Goal: Task Accomplishment & Management: Manage account settings

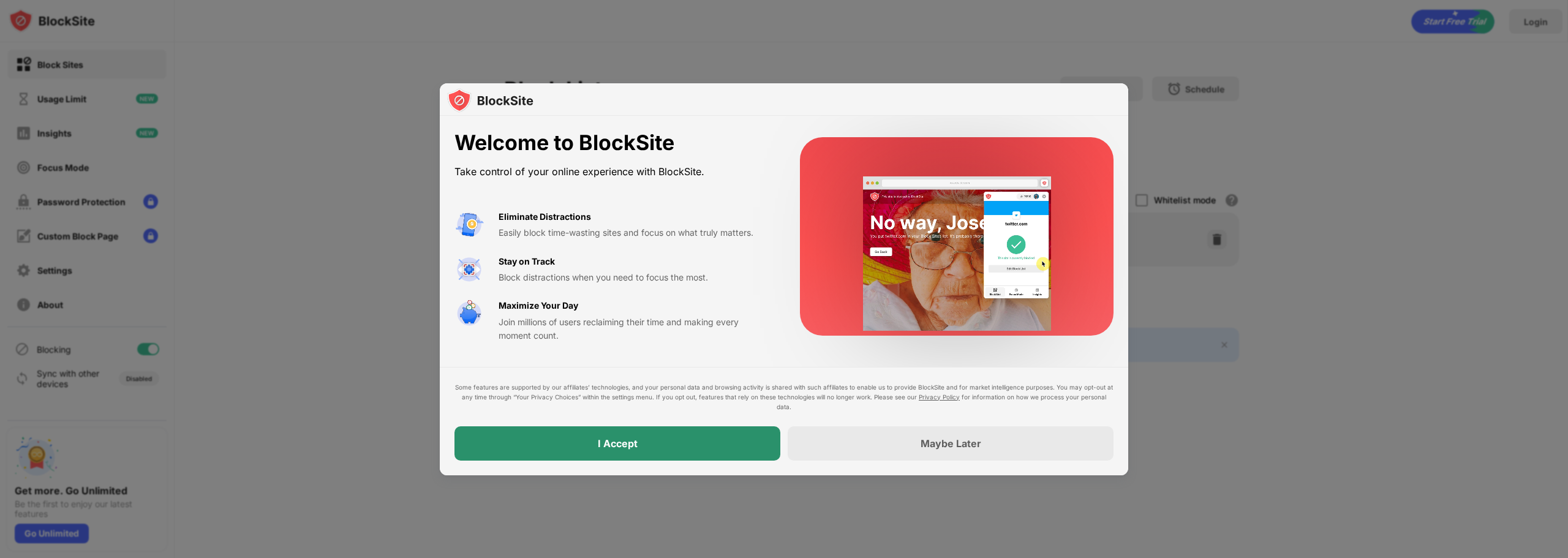
click at [688, 441] on div "I Accept" at bounding box center [617, 444] width 326 height 34
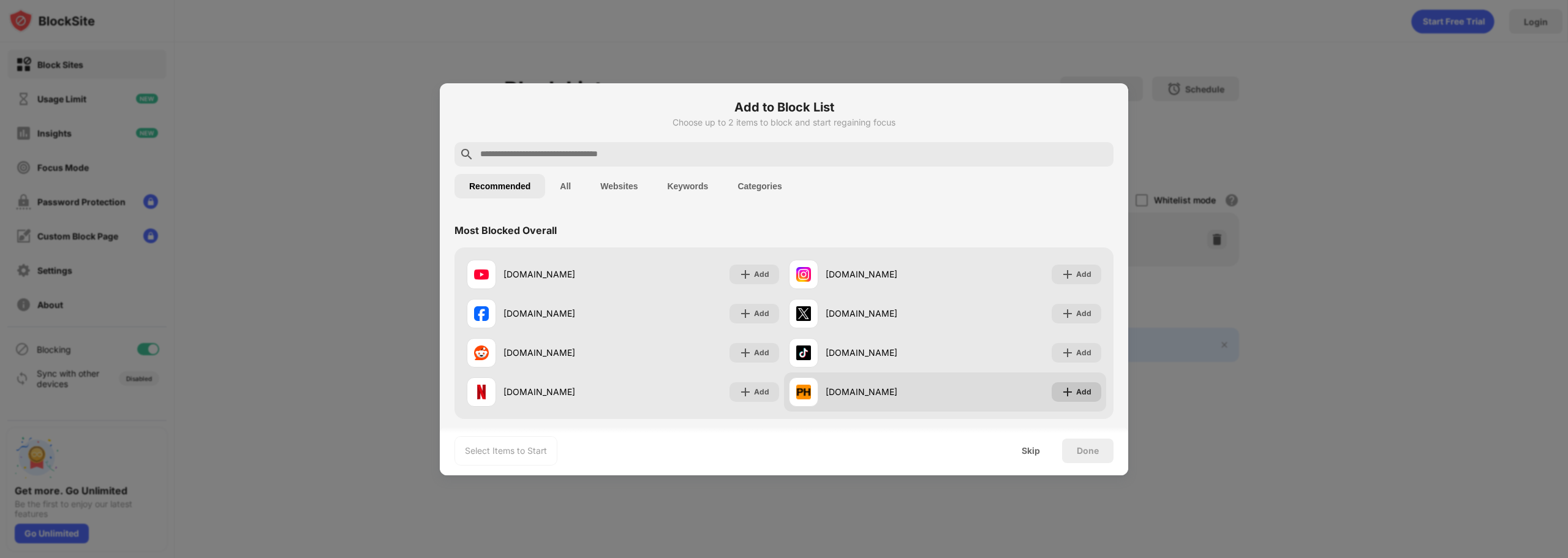
click at [1078, 394] on div "Add" at bounding box center [1084, 392] width 15 height 12
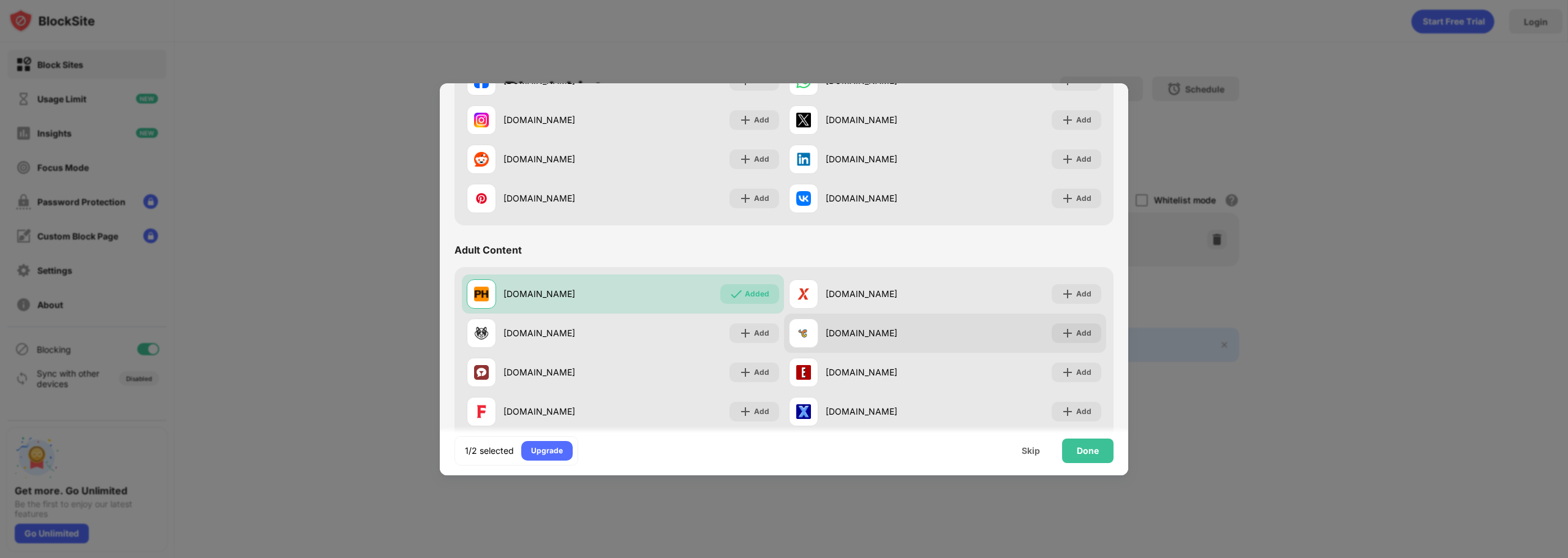
scroll to position [429, 0]
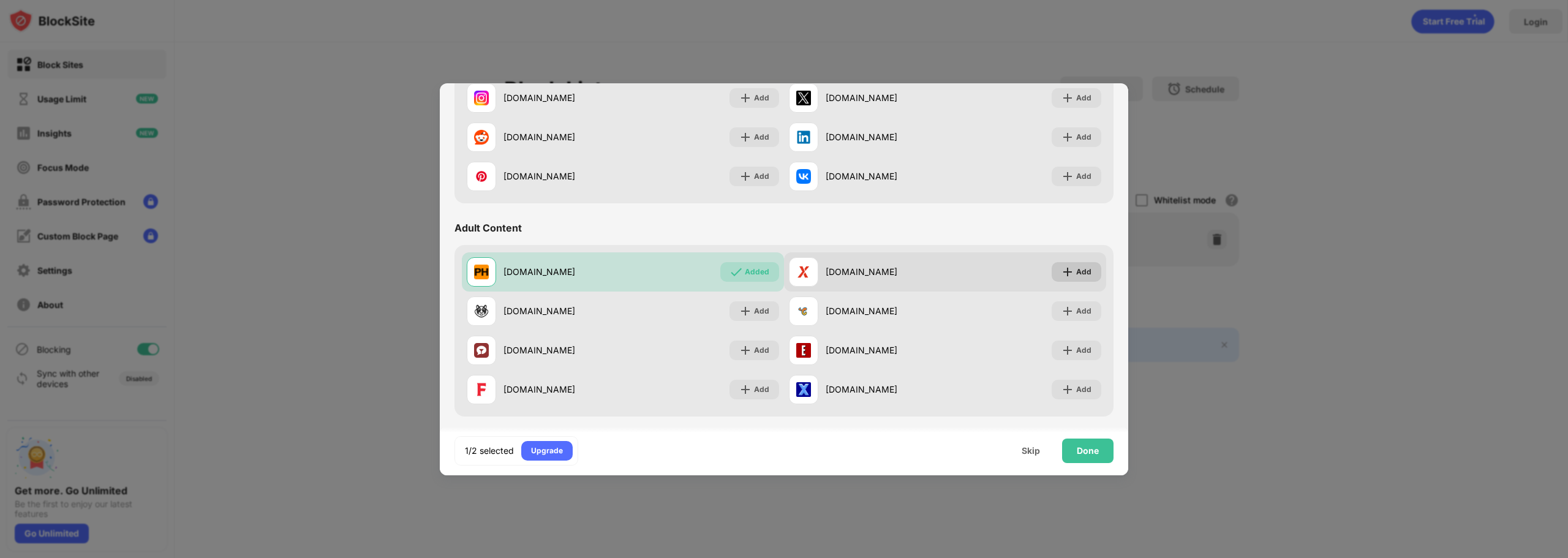
click at [1064, 277] on img at bounding box center [1067, 272] width 12 height 12
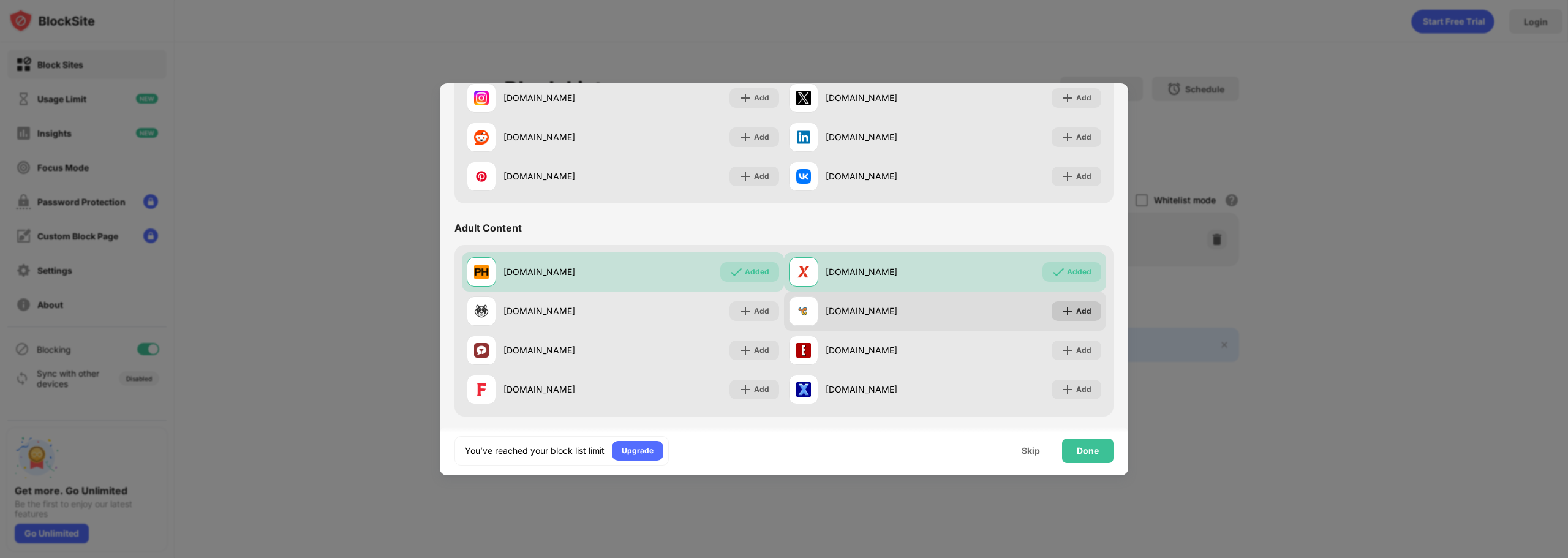
click at [1065, 307] on img at bounding box center [1067, 311] width 12 height 12
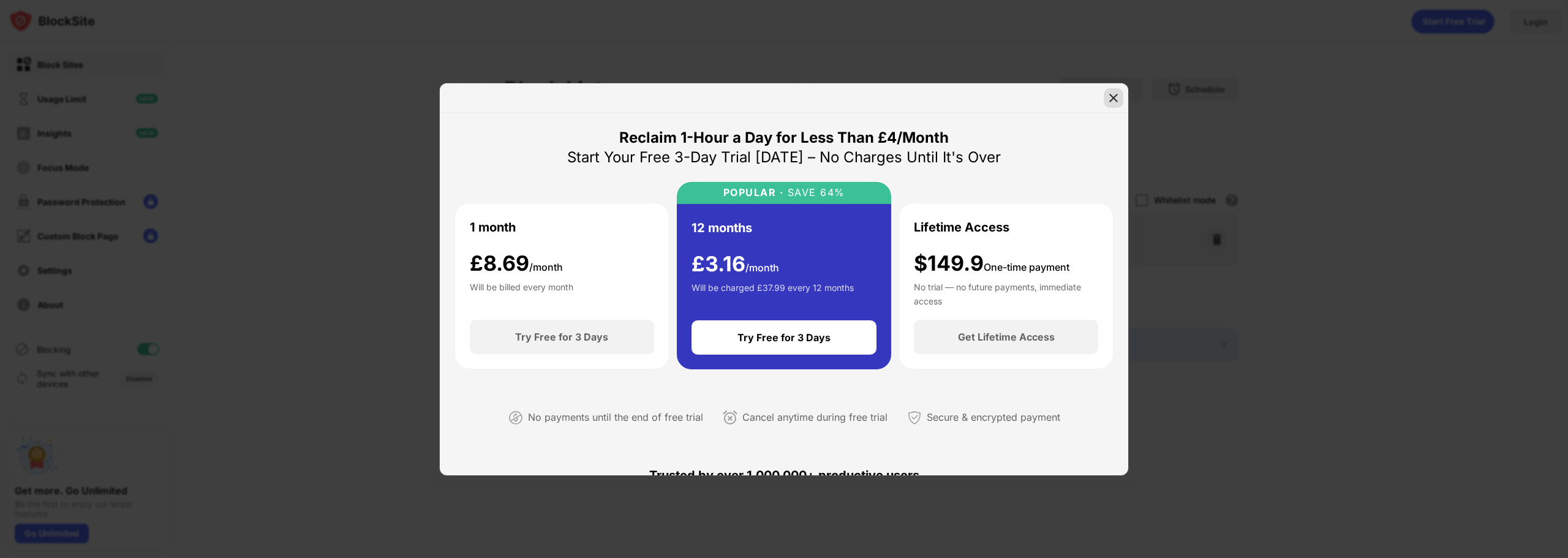
click at [1113, 95] on img at bounding box center [1113, 98] width 12 height 12
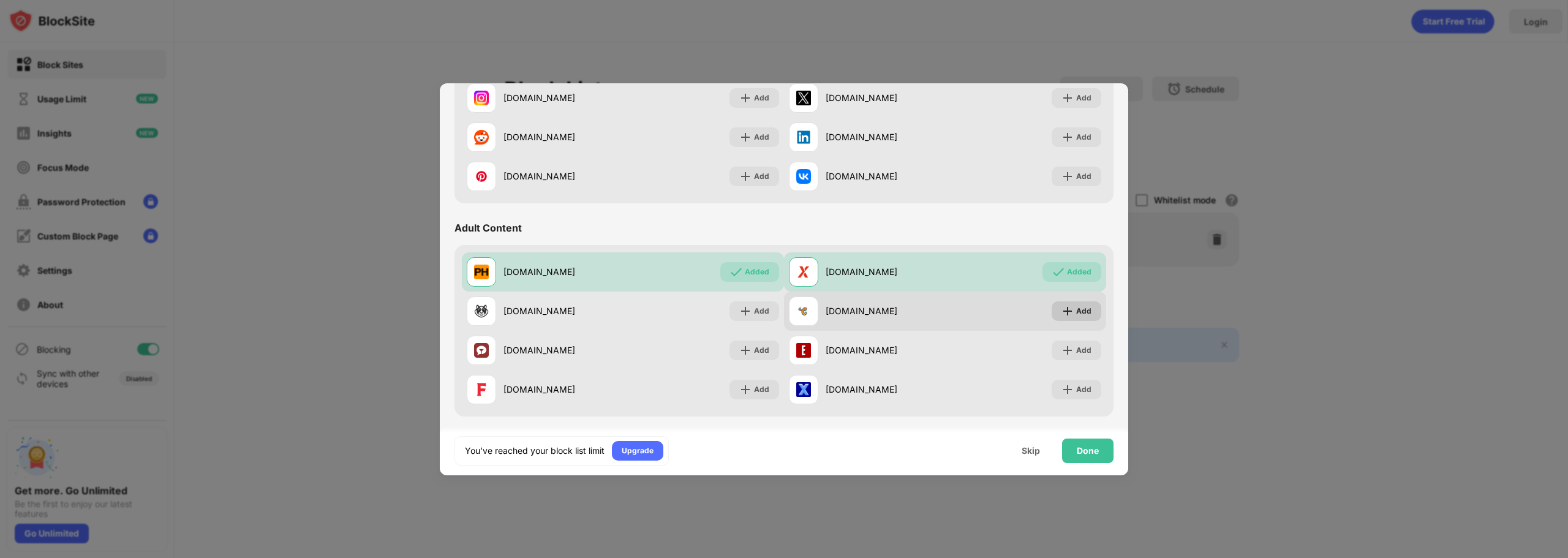
click at [1064, 316] on img at bounding box center [1067, 311] width 12 height 12
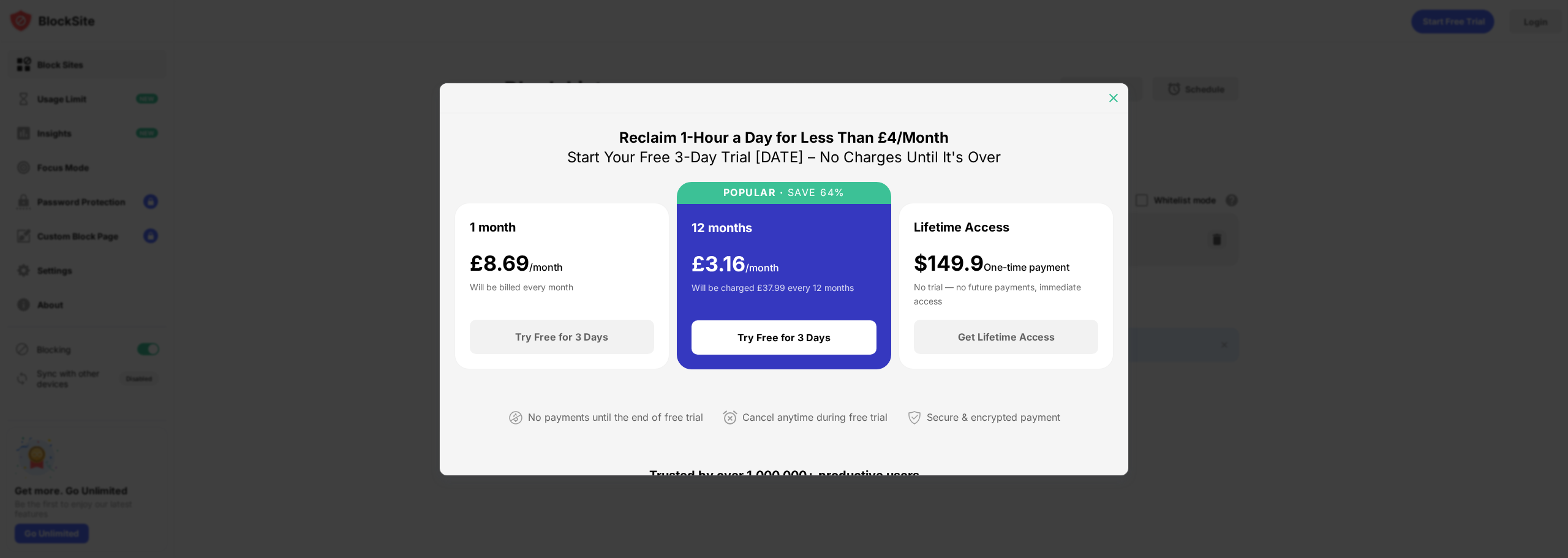
click at [1115, 95] on img at bounding box center [1113, 98] width 12 height 12
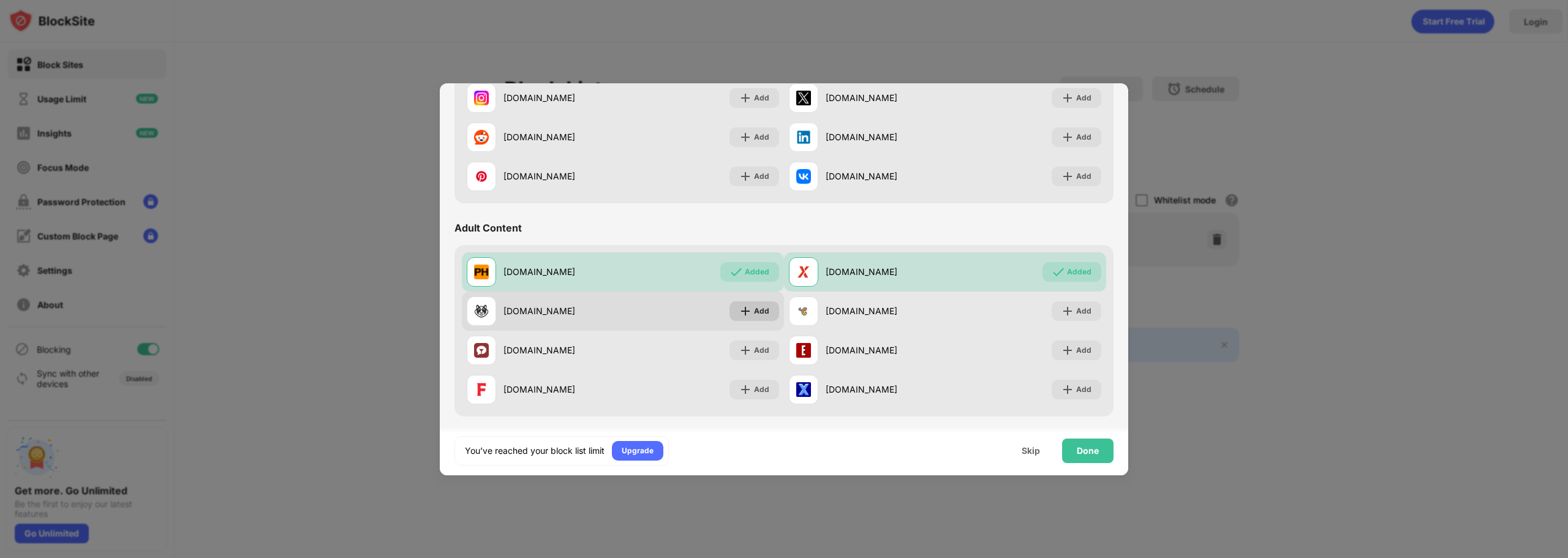
click at [759, 308] on div "Add" at bounding box center [762, 311] width 15 height 12
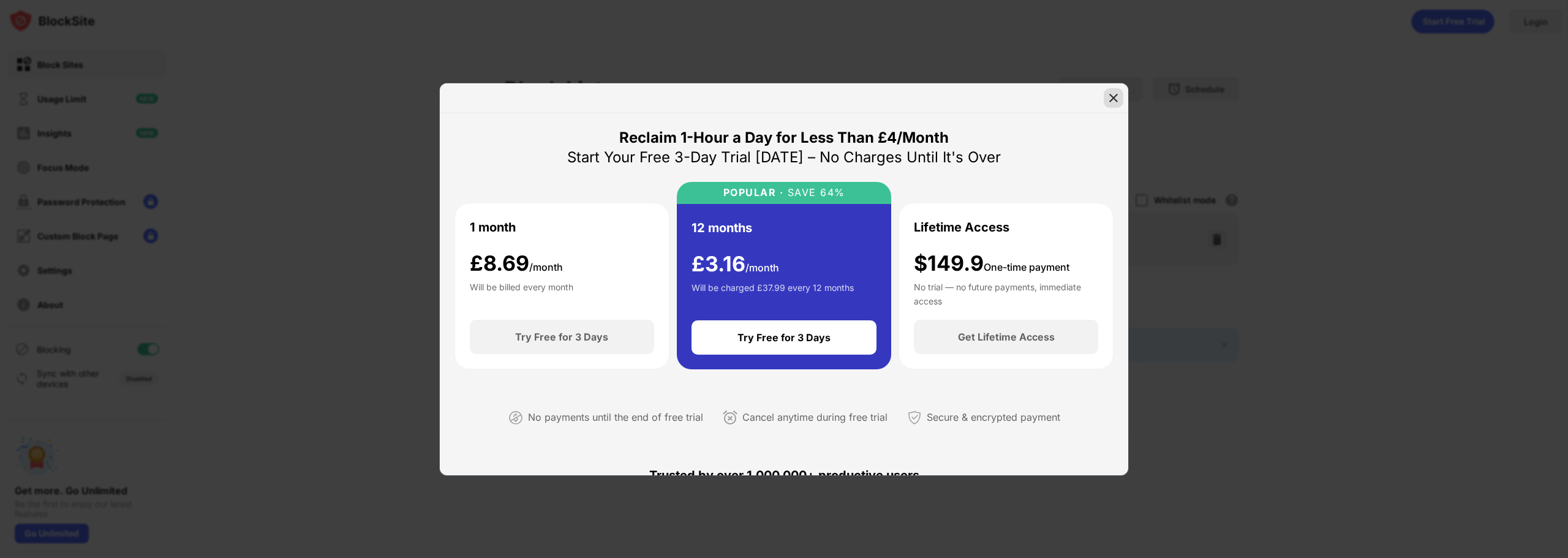
click at [1114, 94] on img at bounding box center [1113, 98] width 12 height 12
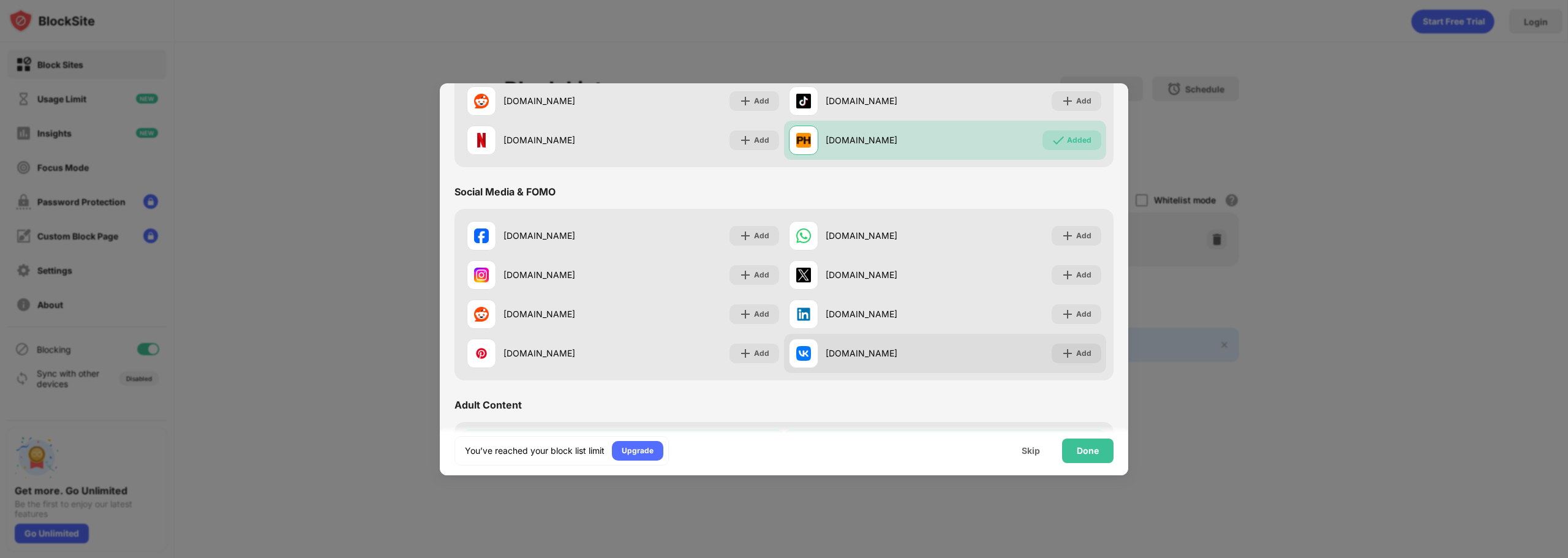
scroll to position [245, 0]
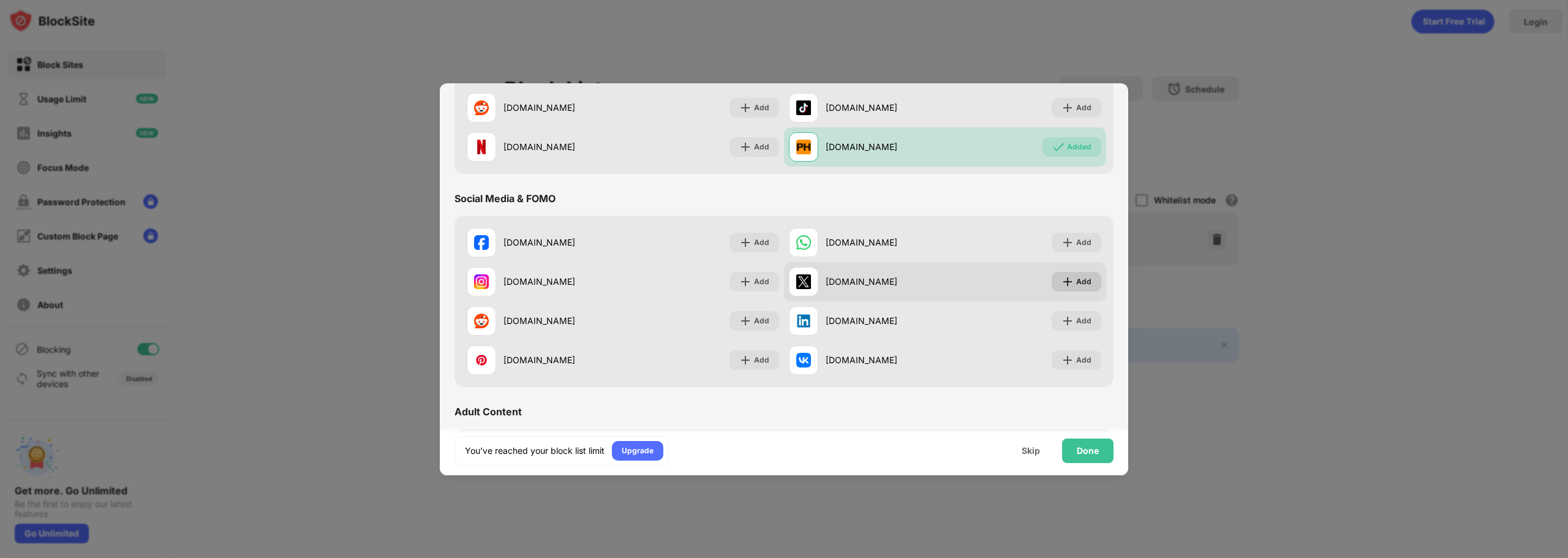
click at [1061, 277] on img at bounding box center [1067, 282] width 12 height 12
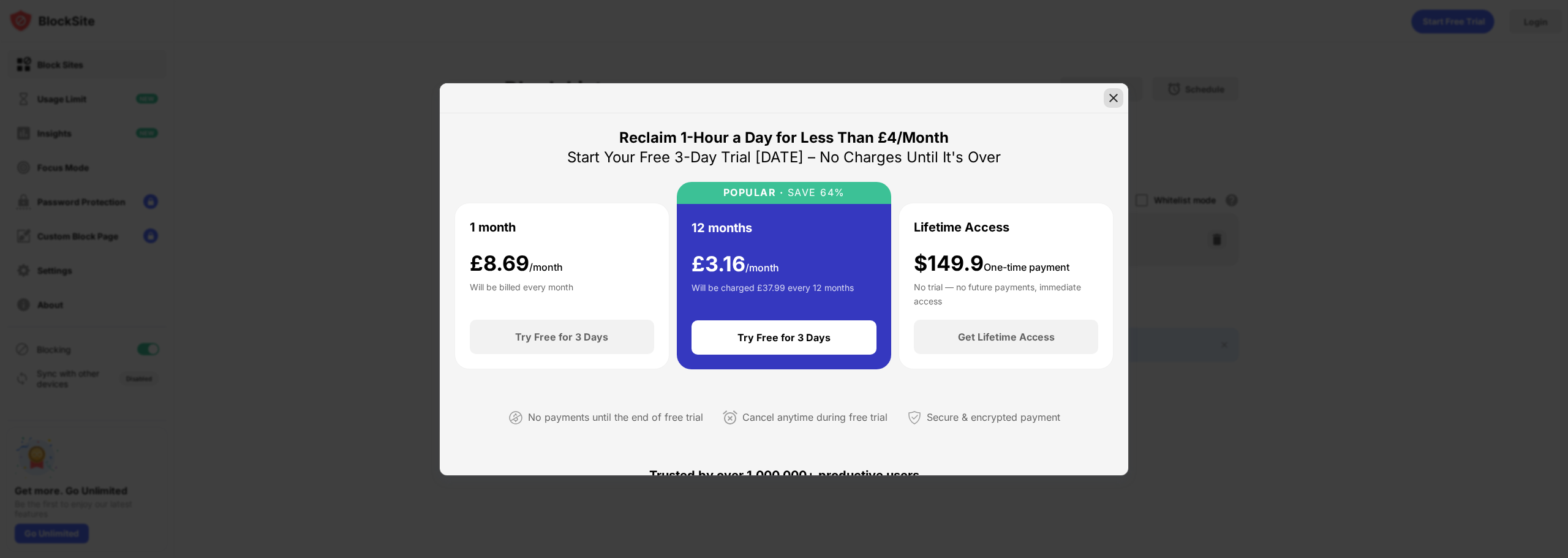
click at [1109, 97] on img at bounding box center [1113, 98] width 12 height 12
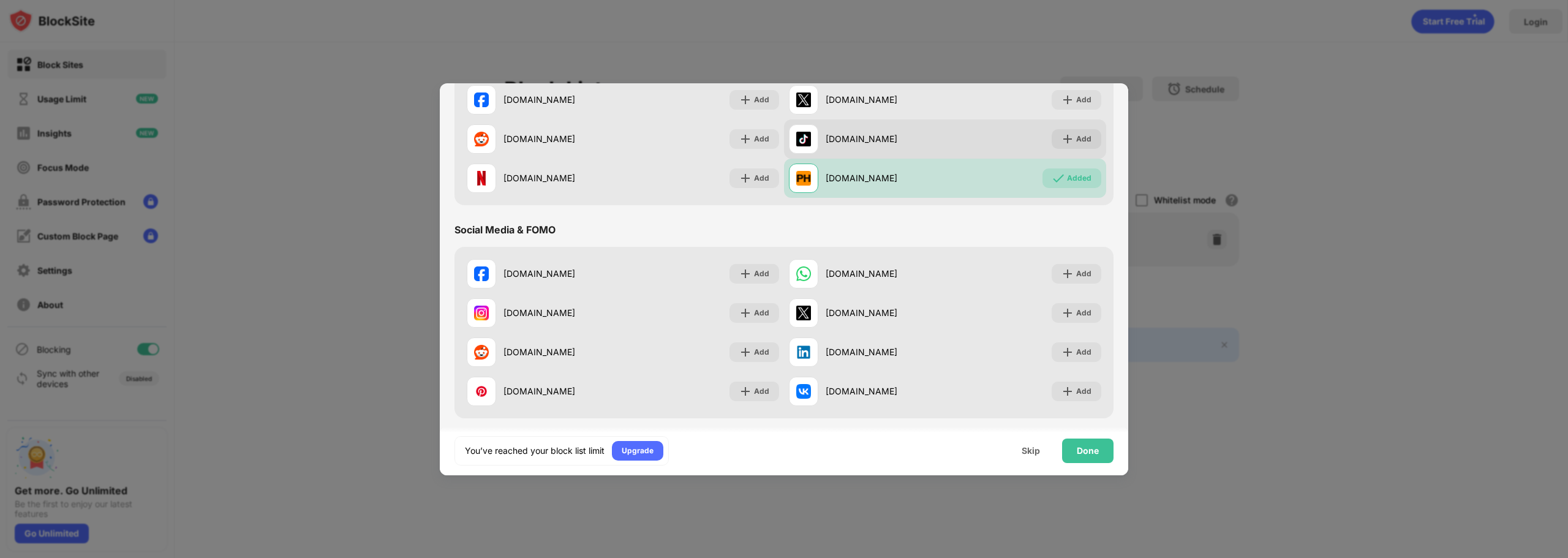
scroll to position [122, 0]
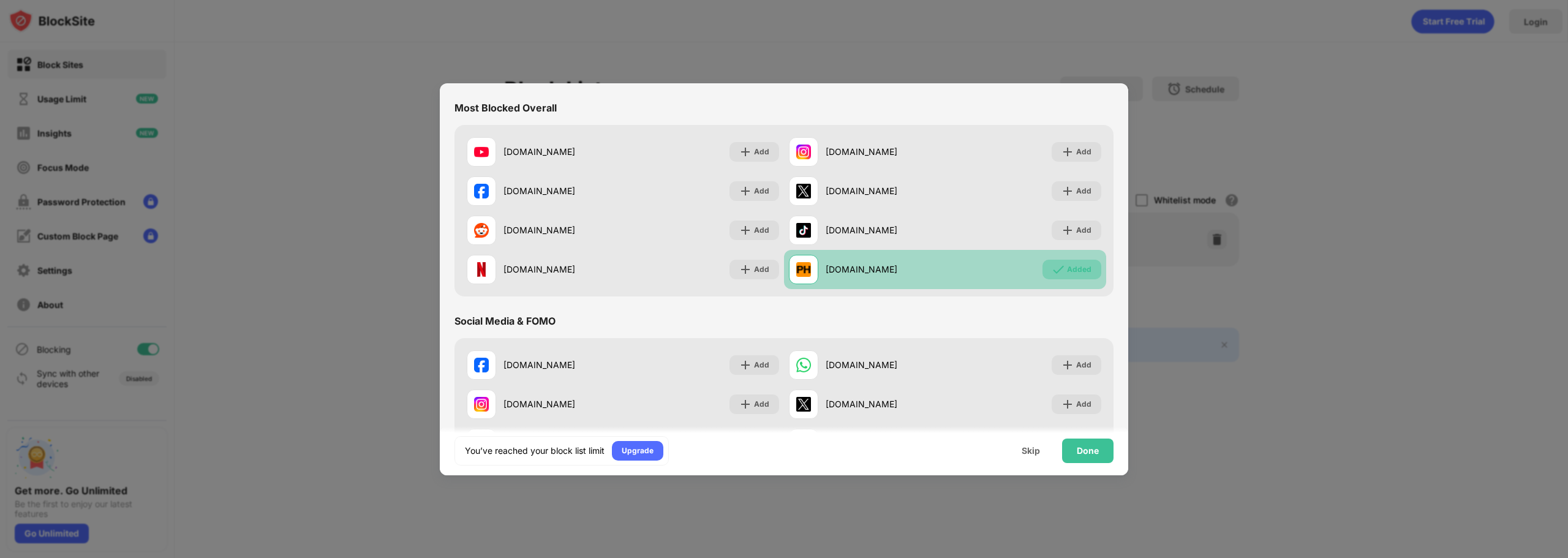
click at [1070, 263] on div "Added" at bounding box center [1079, 269] width 25 height 12
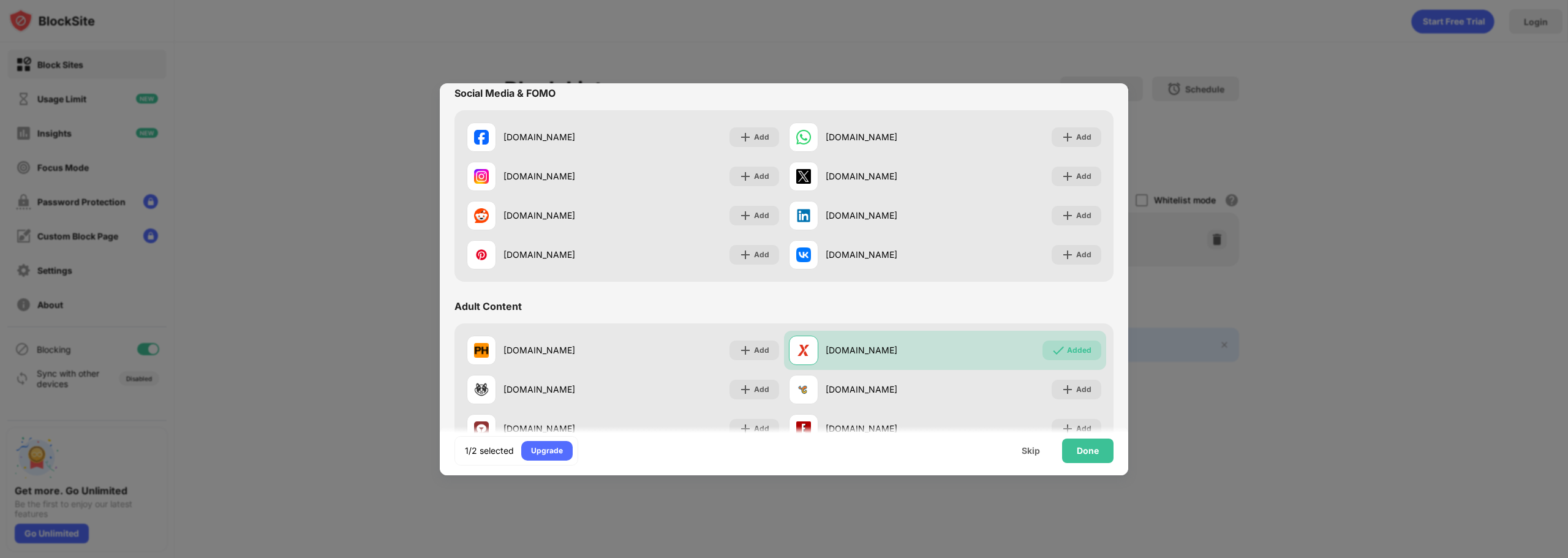
scroll to position [368, 0]
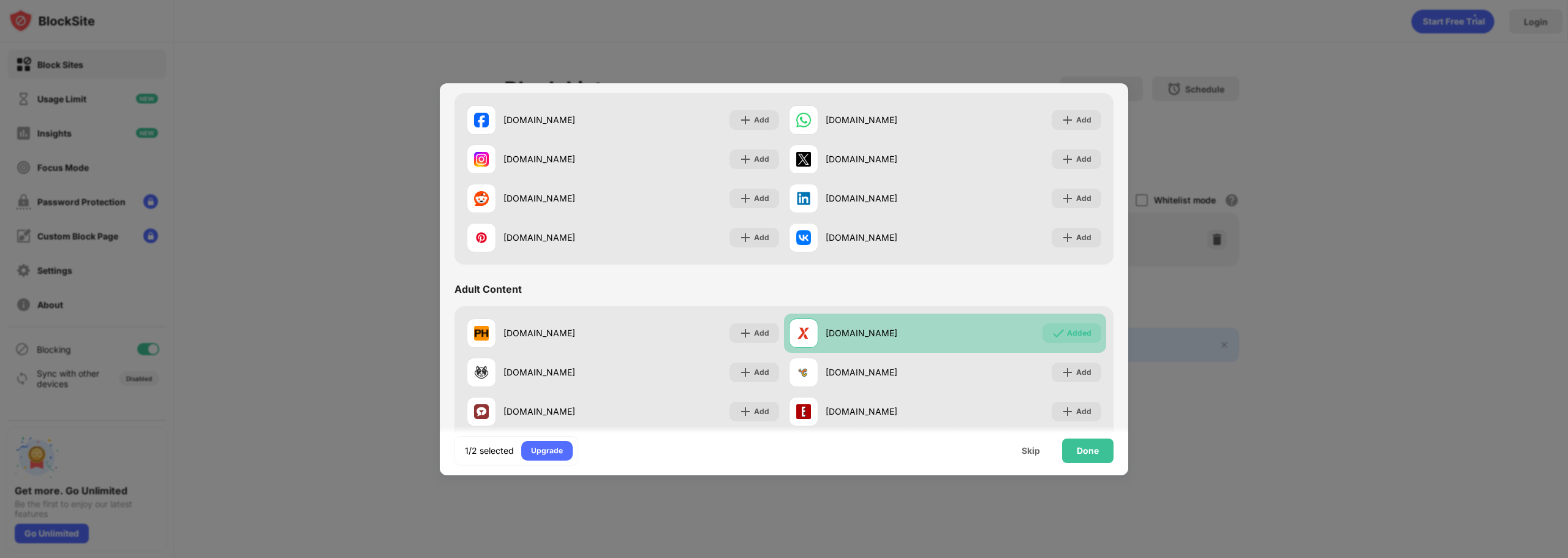
click at [1067, 330] on div "Added" at bounding box center [1079, 333] width 25 height 12
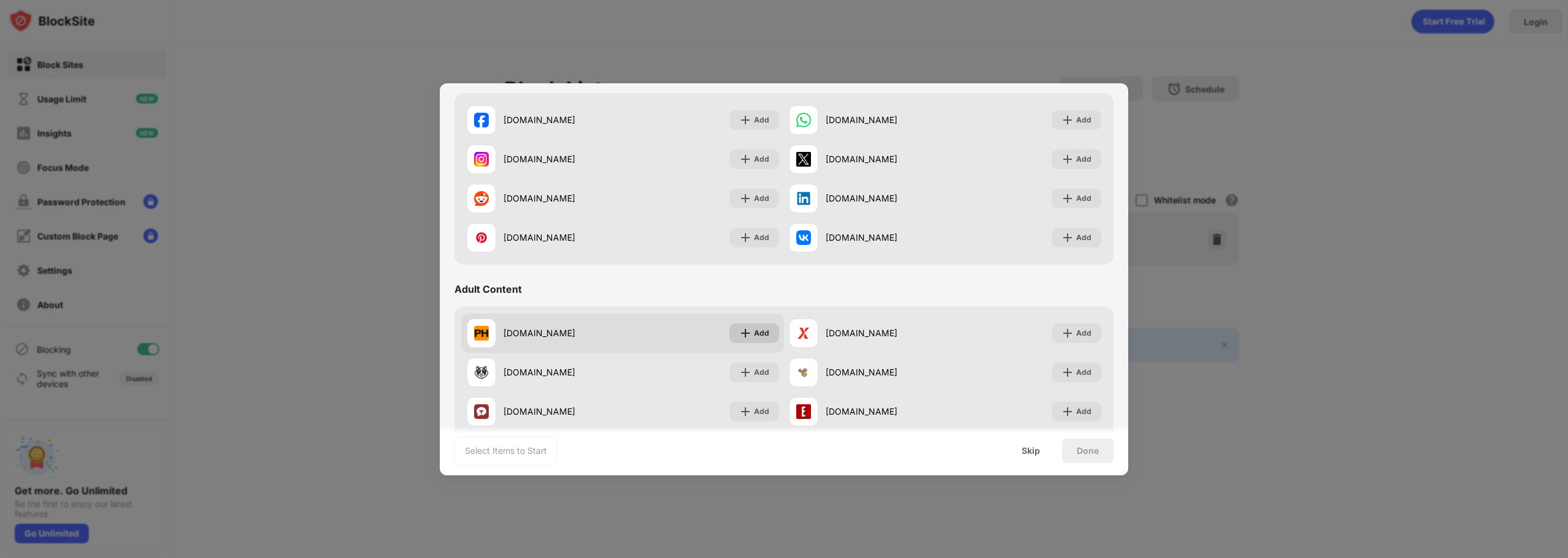
click at [741, 334] on img at bounding box center [745, 333] width 12 height 12
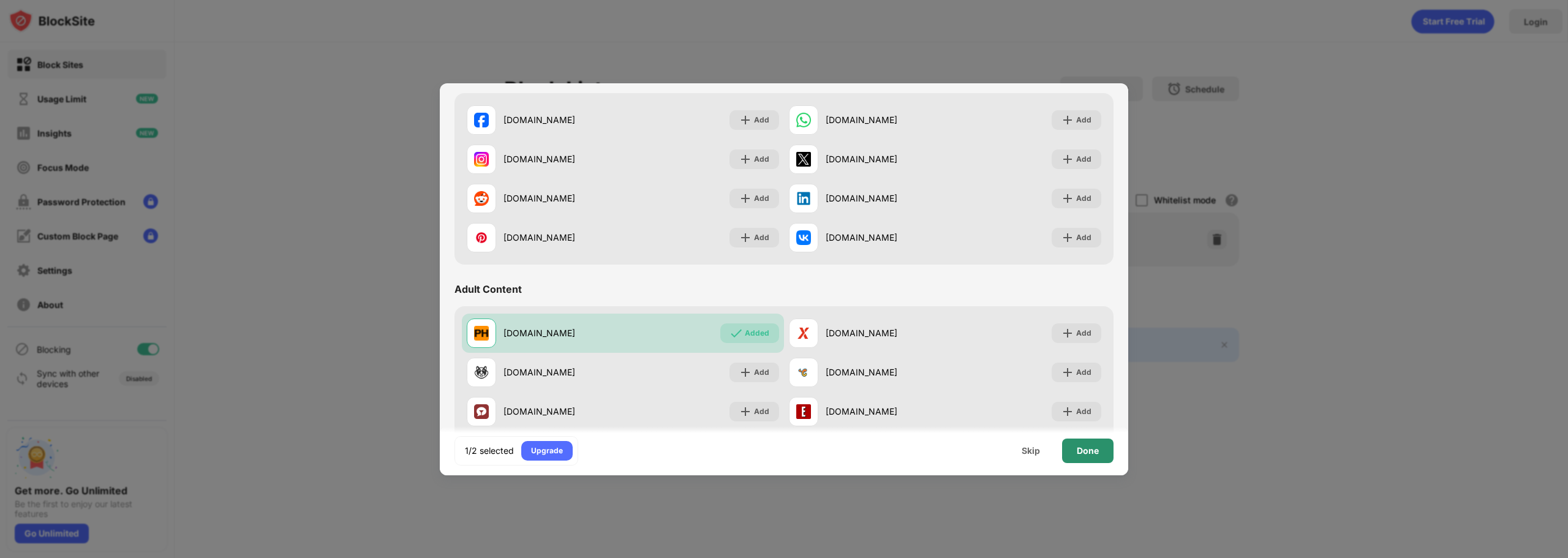
click at [1073, 449] on div "Done" at bounding box center [1088, 451] width 52 height 25
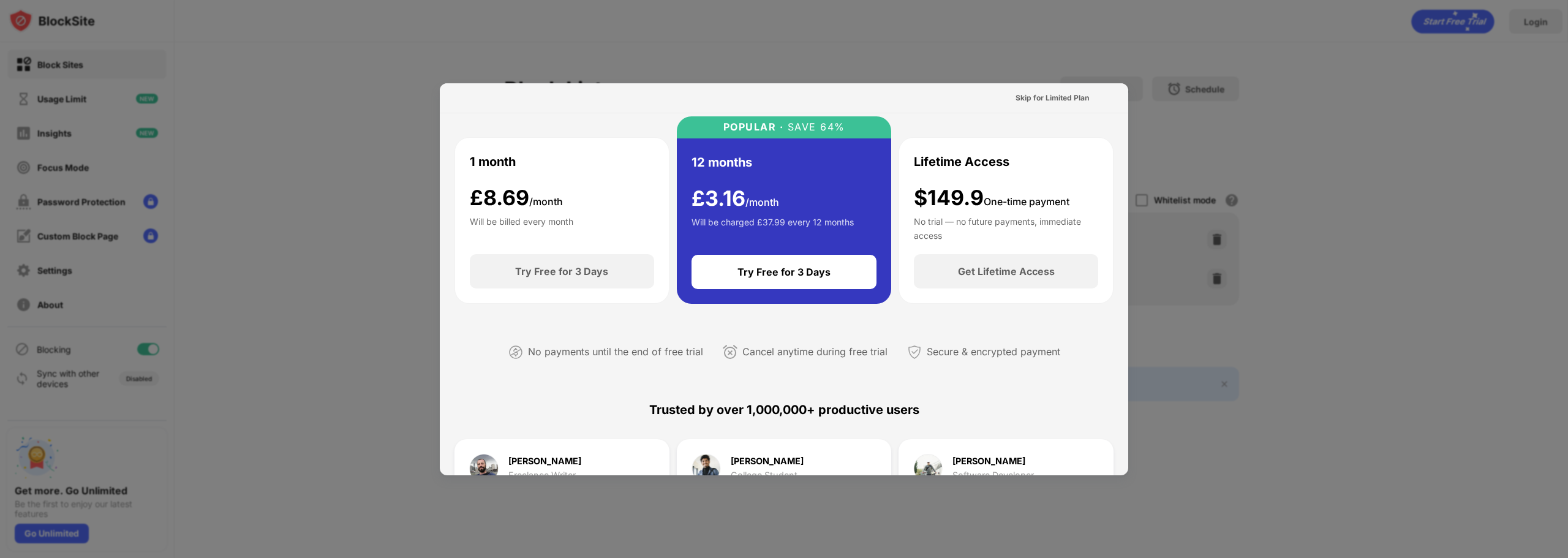
scroll to position [0, 0]
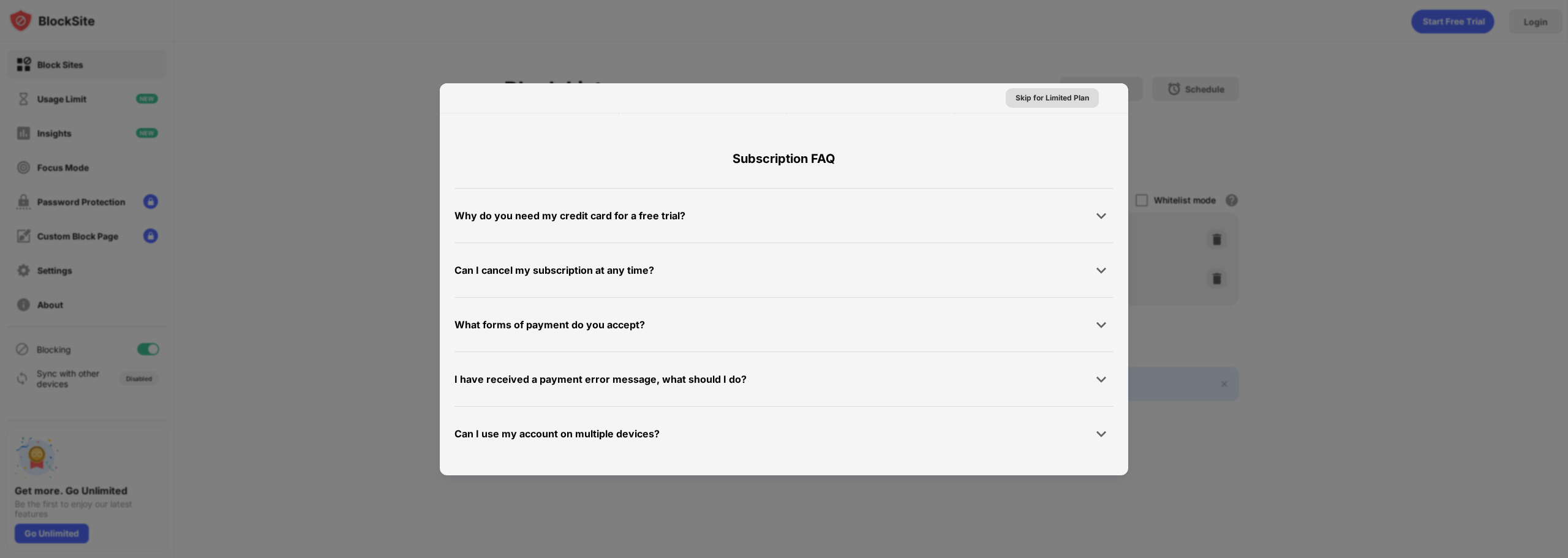
click at [1051, 93] on div "Skip for Limited Plan" at bounding box center [1052, 98] width 73 height 12
